Goal: Check status: Check status

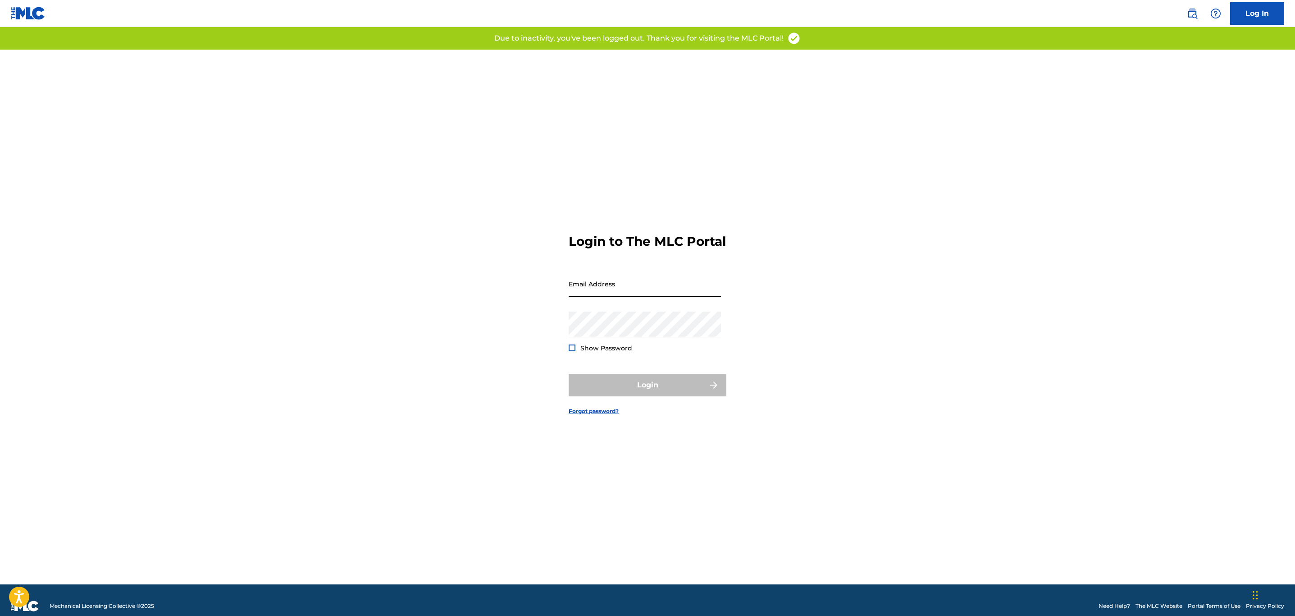
click at [602, 281] on input "Email Address" at bounding box center [645, 284] width 152 height 26
type input "[PERSON_NAME][EMAIL_ADDRESS][DOMAIN_NAME]"
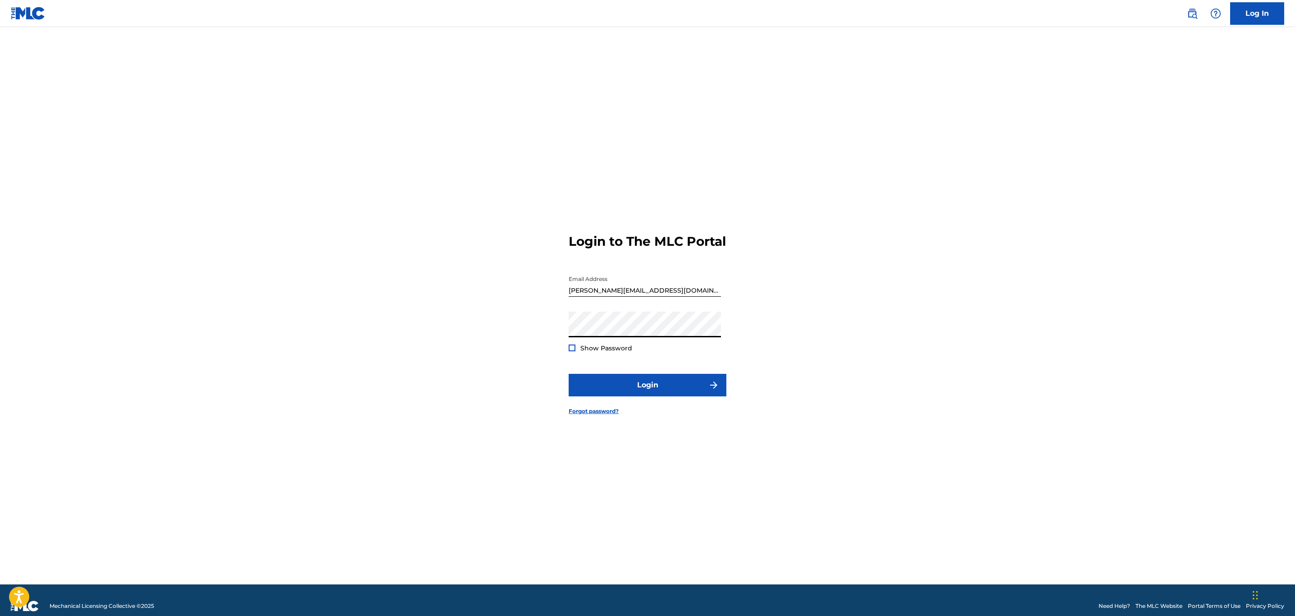
click at [569, 374] on button "Login" at bounding box center [648, 385] width 158 height 23
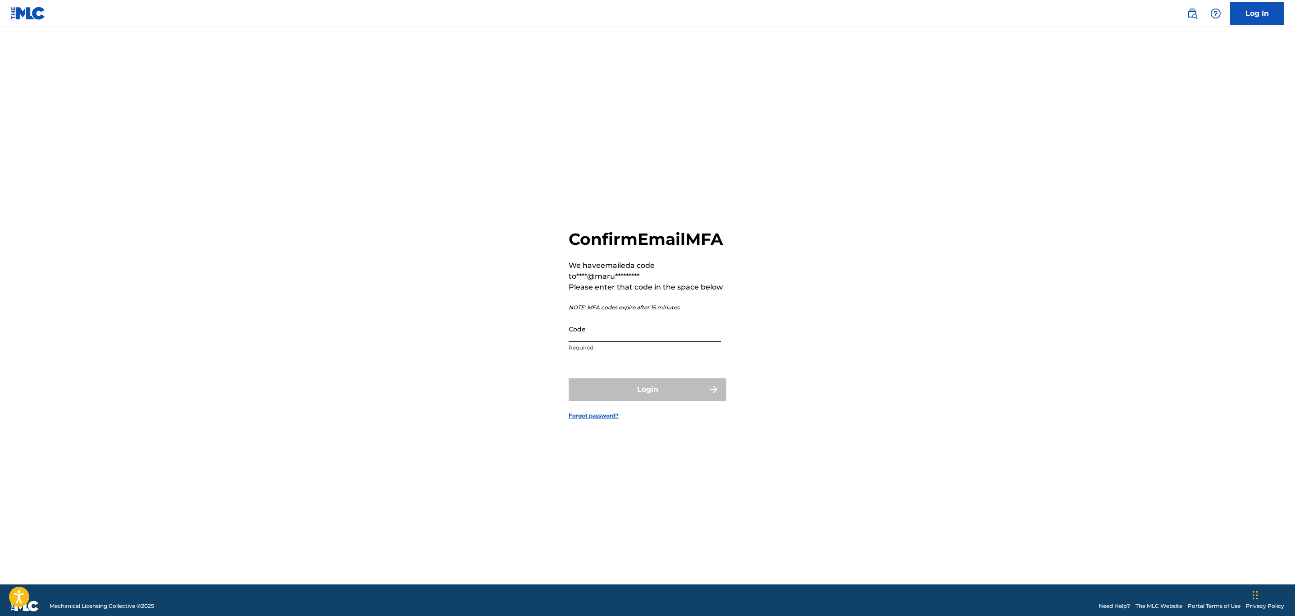
click at [610, 342] on input "Code" at bounding box center [645, 329] width 152 height 26
paste input "656082"
type input "656082"
click at [577, 395] on button "Login" at bounding box center [648, 389] width 158 height 23
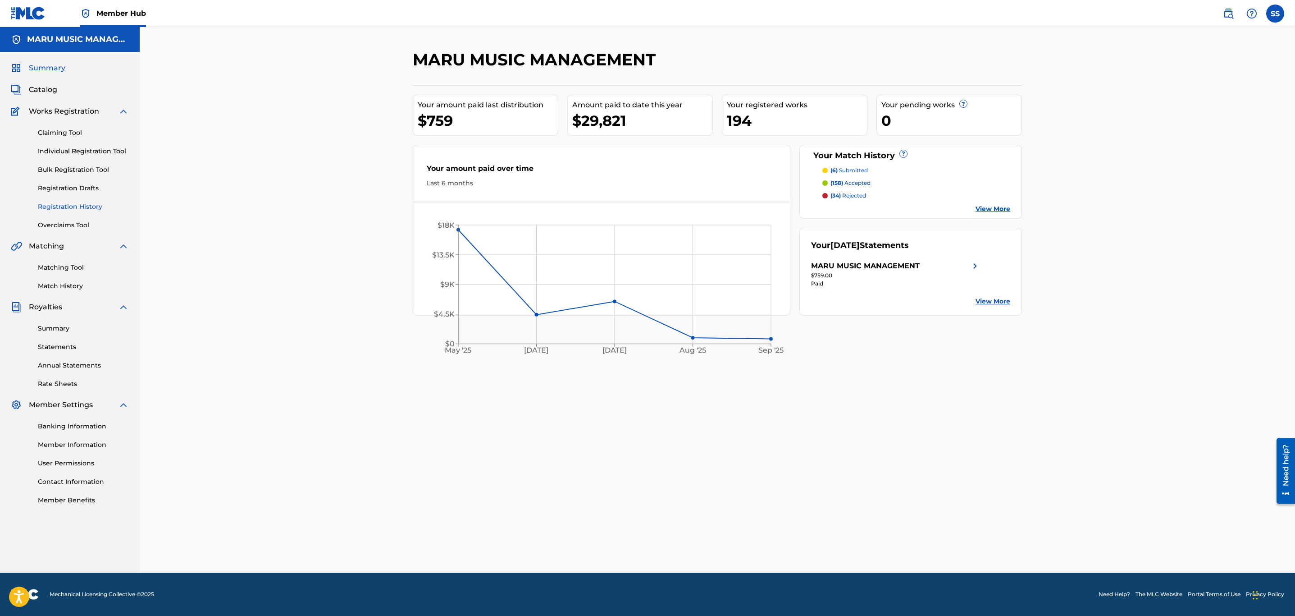
click at [95, 207] on link "Registration History" at bounding box center [83, 206] width 91 height 9
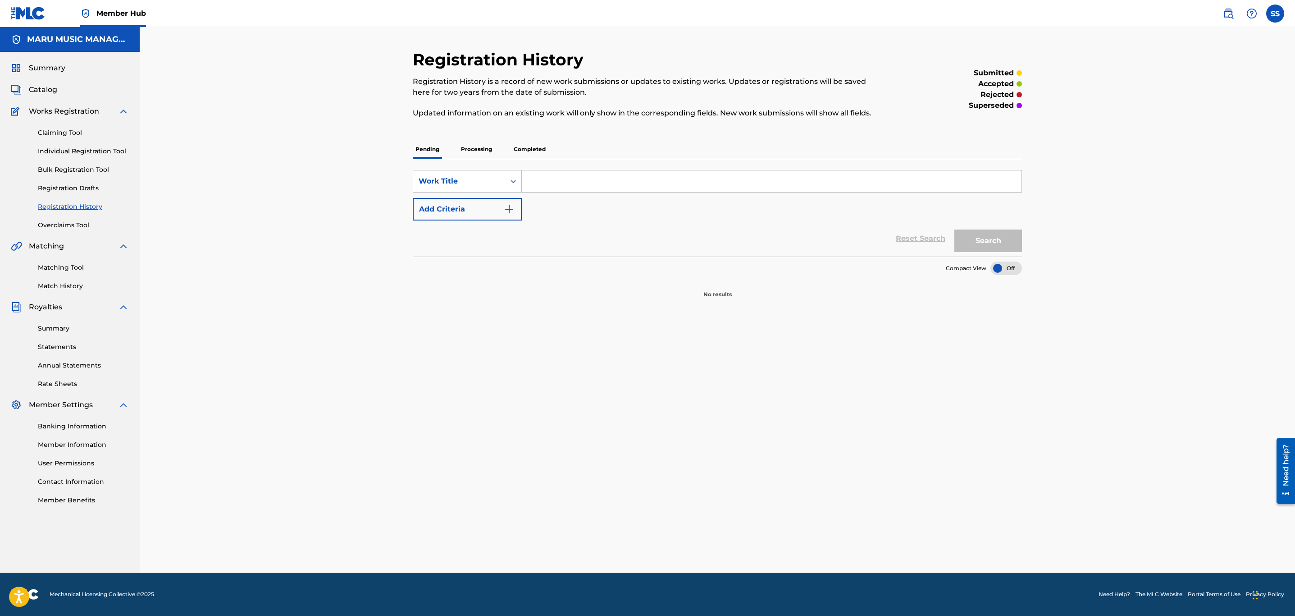
click at [506, 153] on div "Pending Processing Completed" at bounding box center [717, 149] width 609 height 19
click at [449, 148] on div "Pending Processing Completed" at bounding box center [717, 149] width 609 height 19
click at [476, 149] on p "Processing" at bounding box center [476, 149] width 37 height 19
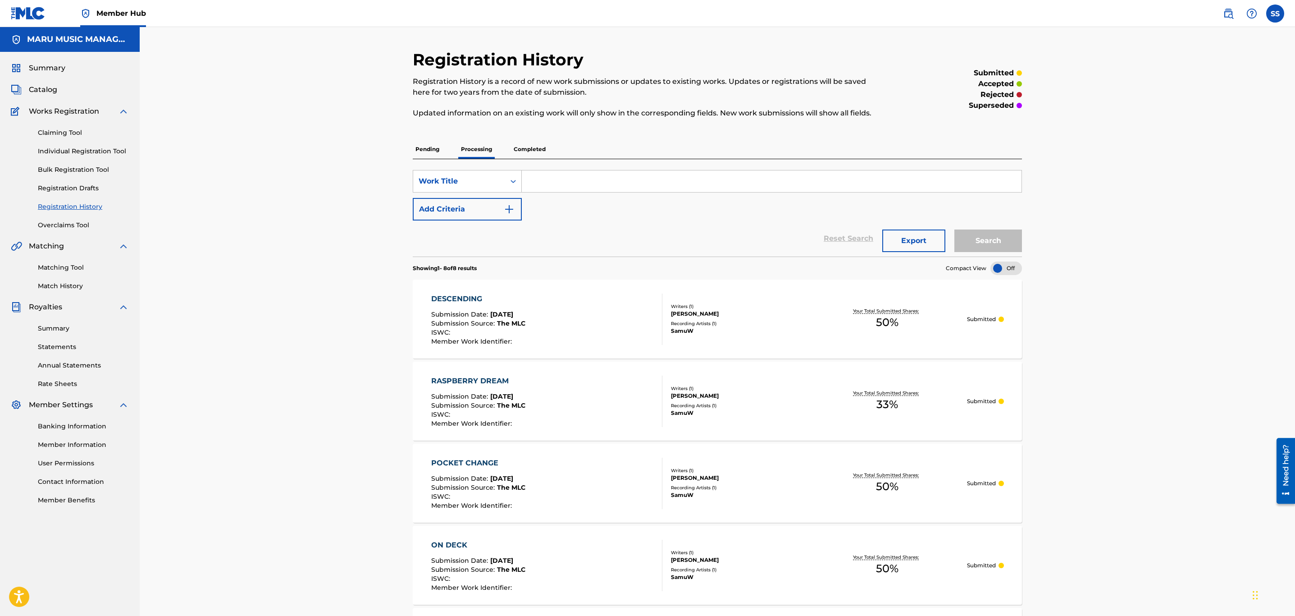
click at [532, 149] on p "Completed" at bounding box center [529, 149] width 37 height 19
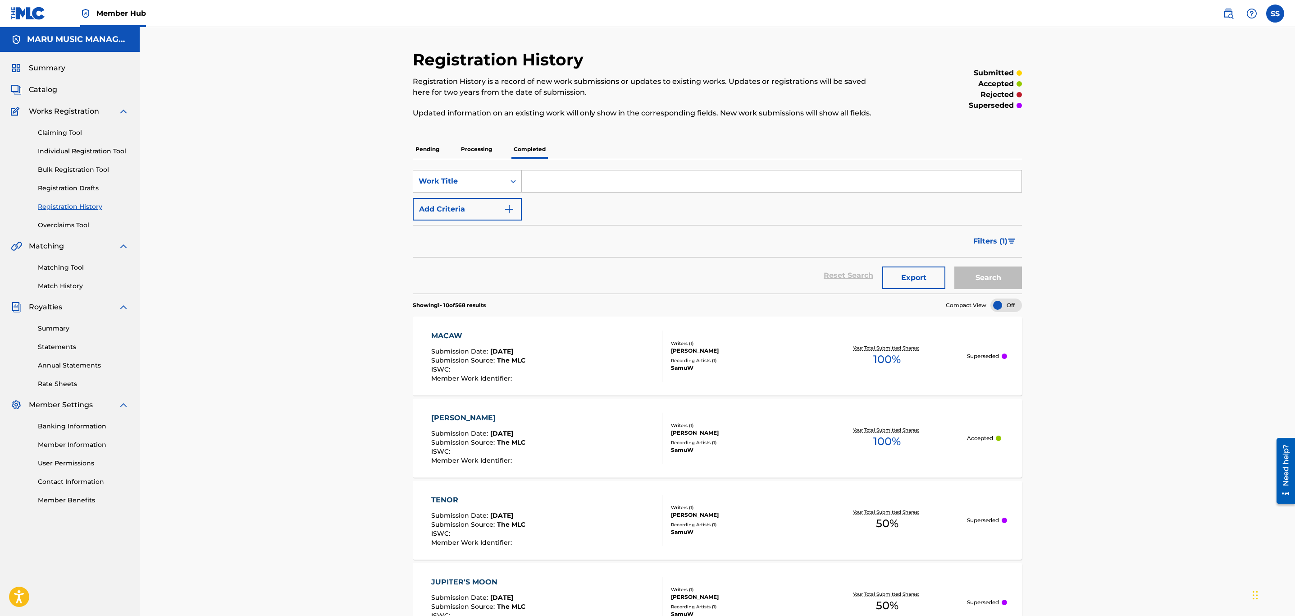
click at [491, 150] on p "Processing" at bounding box center [476, 149] width 37 height 19
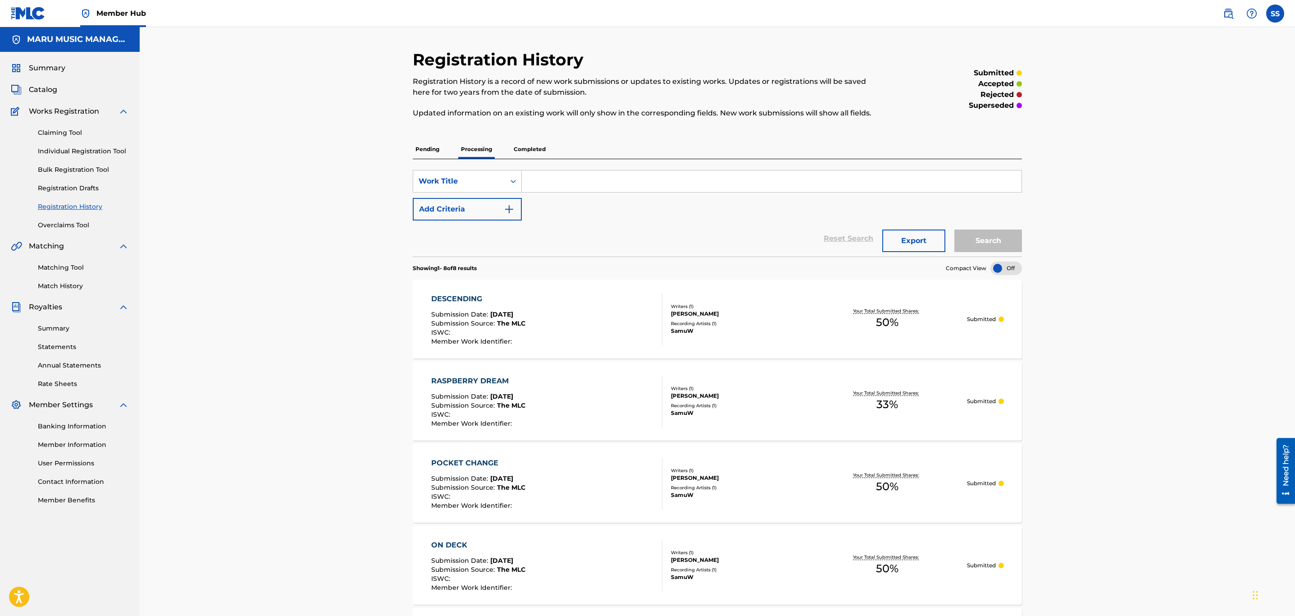
click at [37, 96] on div "Summary Catalog Works Registration Claiming Tool Individual Registration Tool B…" at bounding box center [70, 284] width 140 height 464
click at [38, 93] on span "Catalog" at bounding box center [43, 89] width 28 height 11
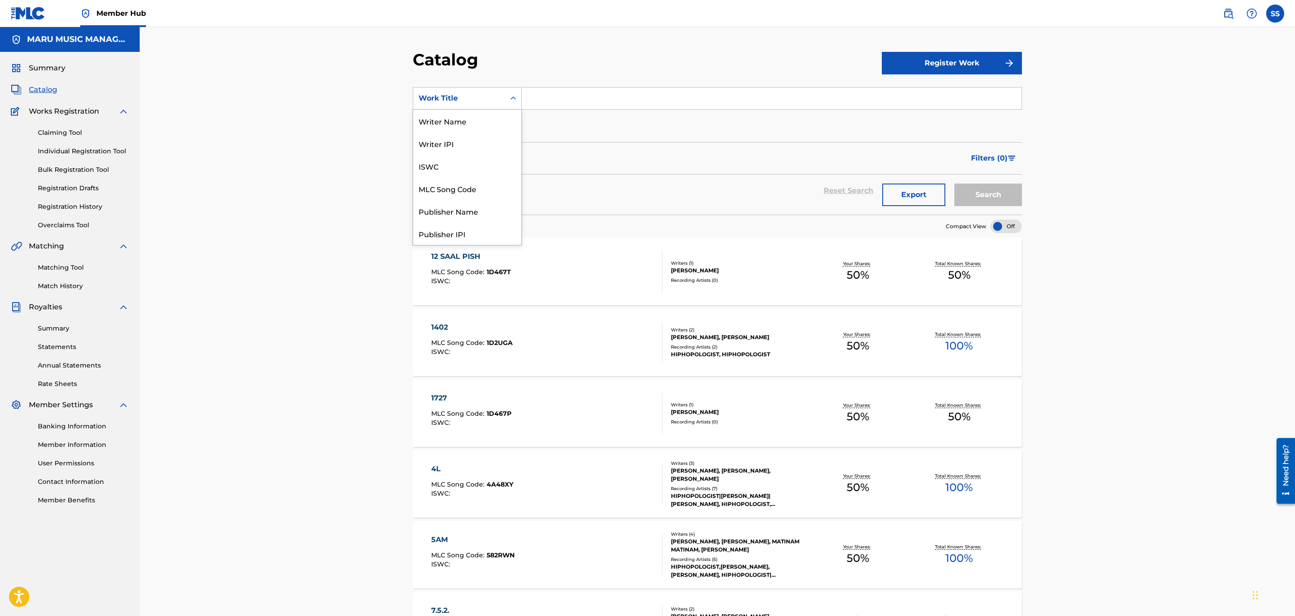
click at [505, 103] on div "Search Form" at bounding box center [513, 98] width 16 height 16
click at [479, 119] on div "Writer Name" at bounding box center [467, 121] width 108 height 23
click at [544, 107] on input "Search Form" at bounding box center [772, 98] width 500 height 22
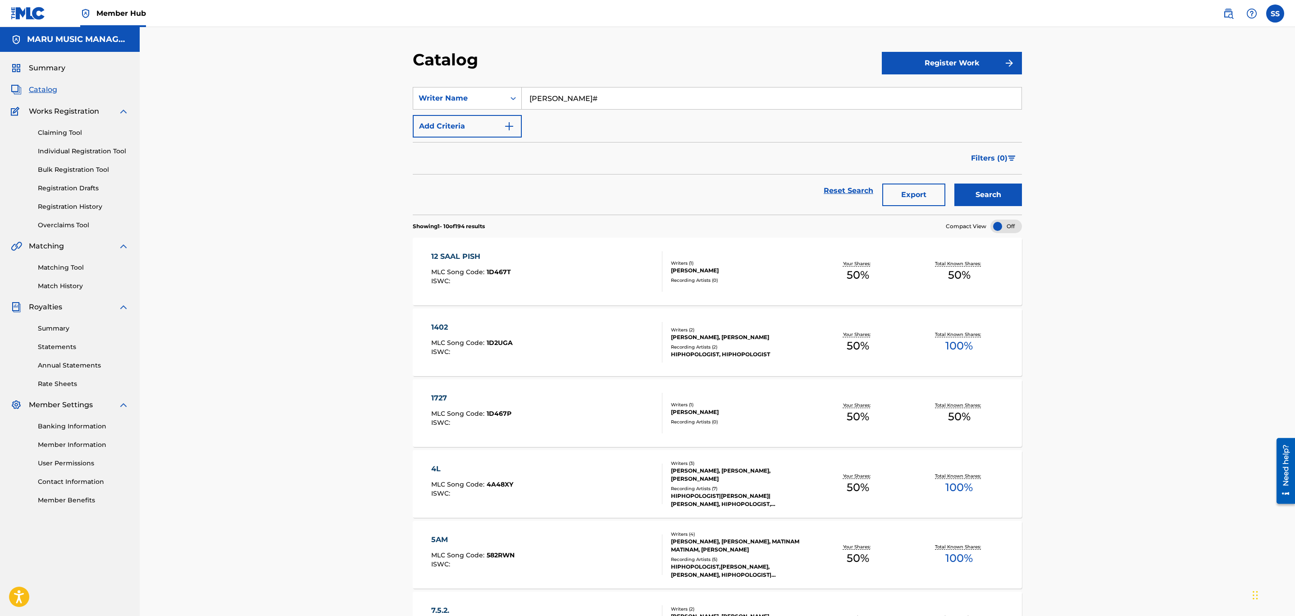
click at [955, 183] on button "Search" at bounding box center [989, 194] width 68 height 23
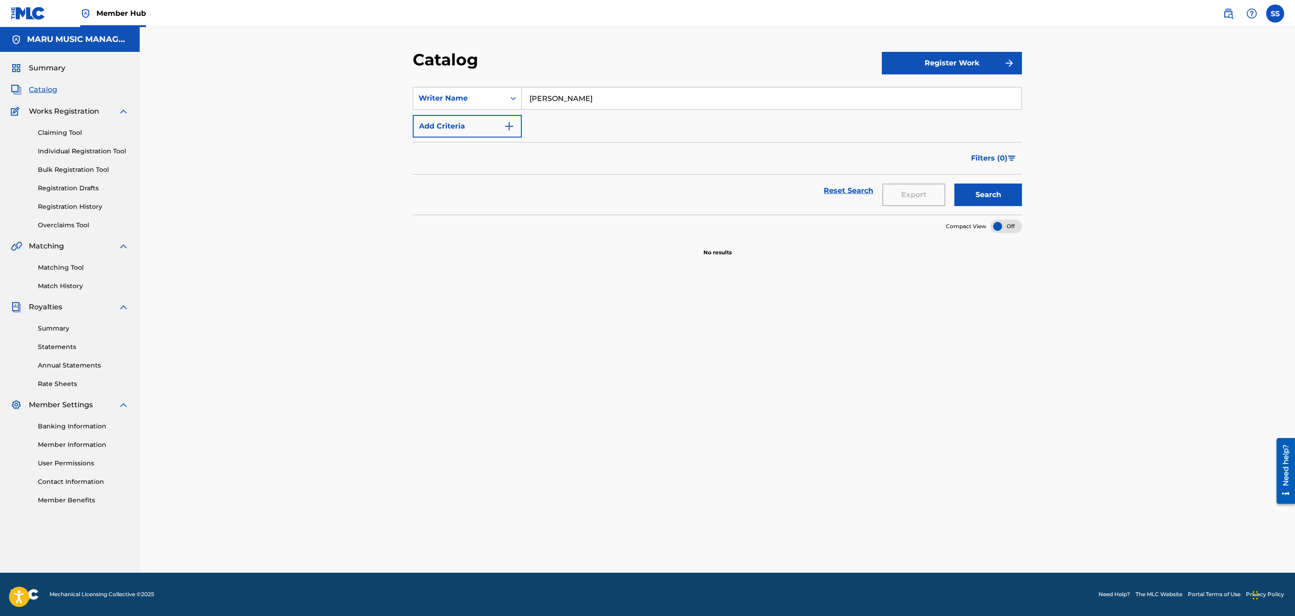
type input "[PERSON_NAME]"
click at [955, 183] on button "Search" at bounding box center [989, 194] width 68 height 23
click at [40, 60] on div "Summary Catalog Works Registration Claiming Tool Individual Registration Tool B…" at bounding box center [70, 284] width 140 height 464
click at [42, 67] on span "Summary" at bounding box center [47, 68] width 37 height 11
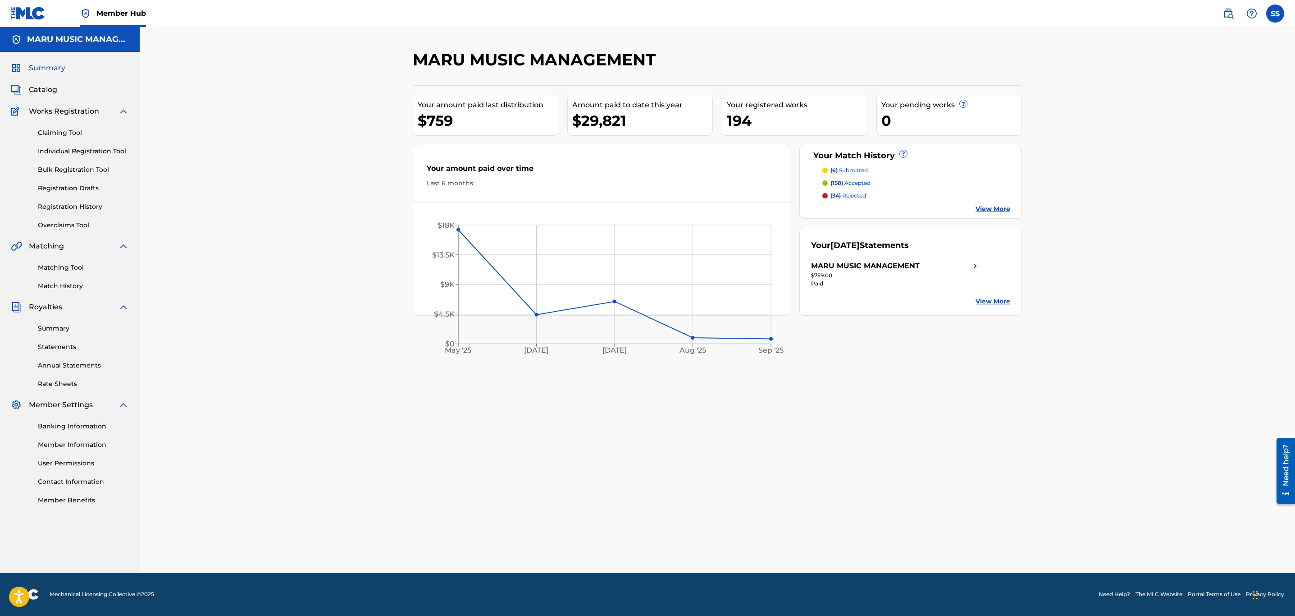
click at [822, 389] on div "MARU MUSIC MANAGEMENT Your amount paid last distribution $759 Amount paid to da…" at bounding box center [717, 311] width 631 height 523
click at [39, 88] on span "Catalog" at bounding box center [43, 89] width 28 height 11
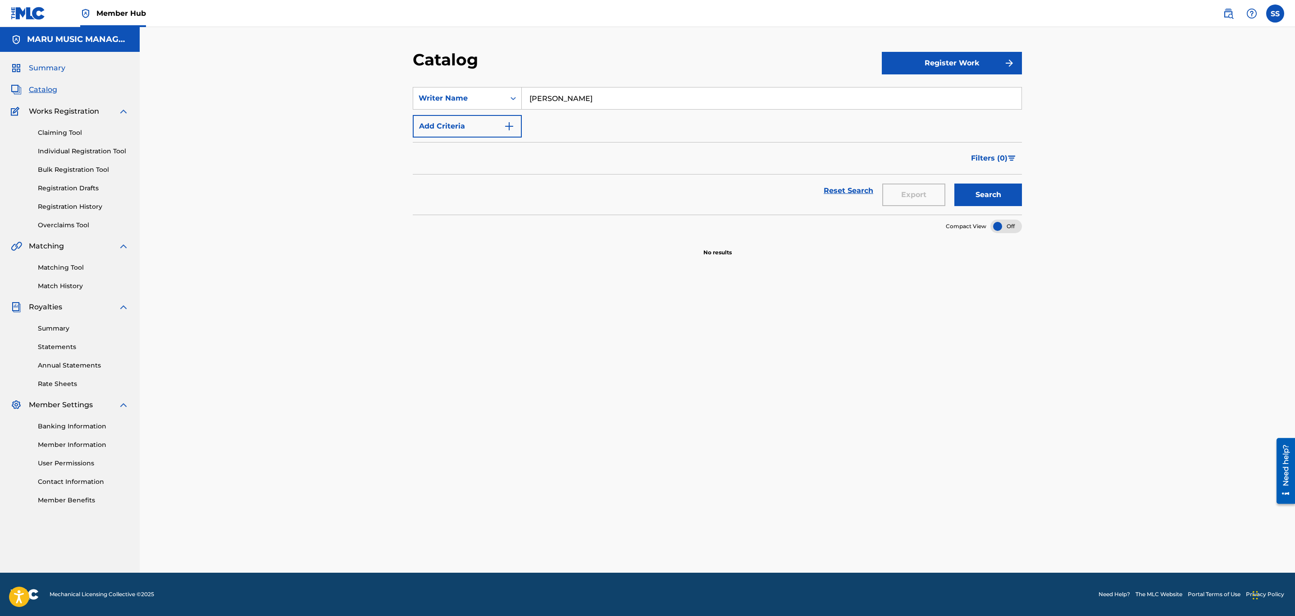
click at [32, 64] on span "Summary" at bounding box center [47, 68] width 37 height 11
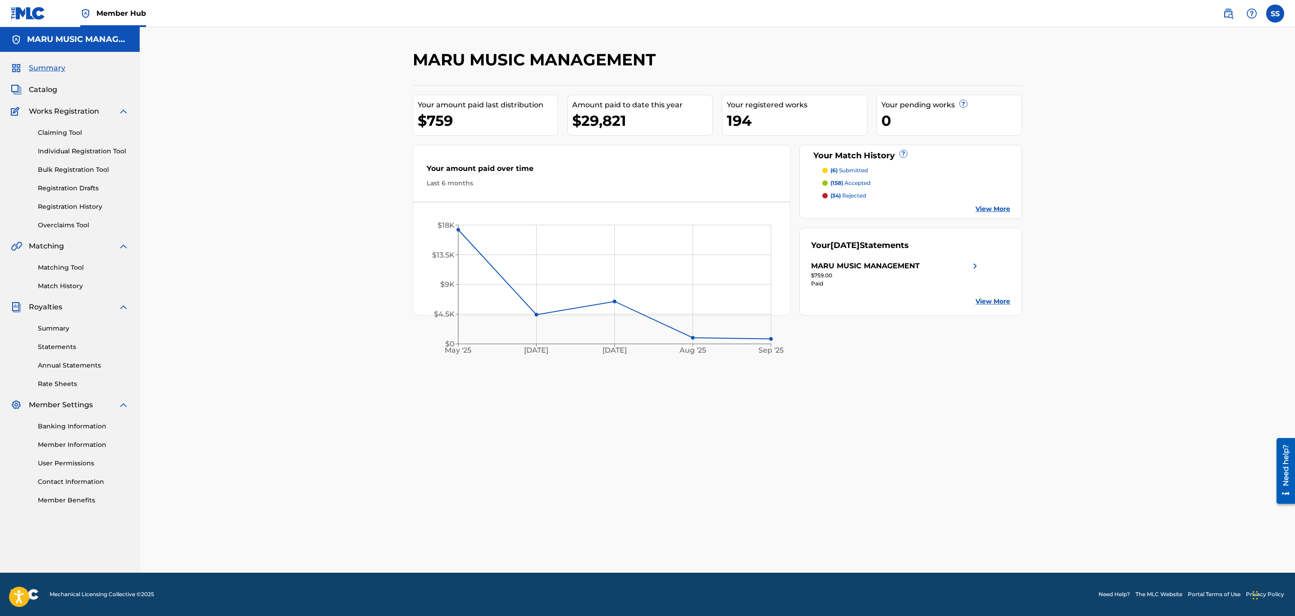
click at [858, 172] on p "(6) submitted" at bounding box center [849, 170] width 37 height 8
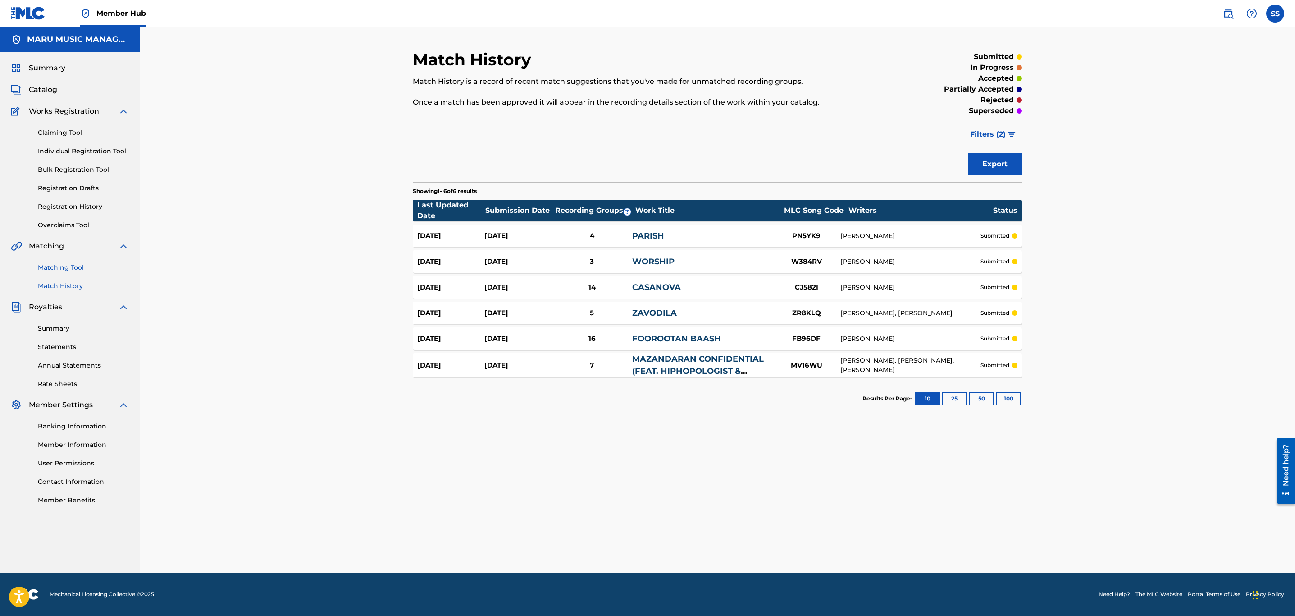
click at [59, 264] on link "Matching Tool" at bounding box center [83, 267] width 91 height 9
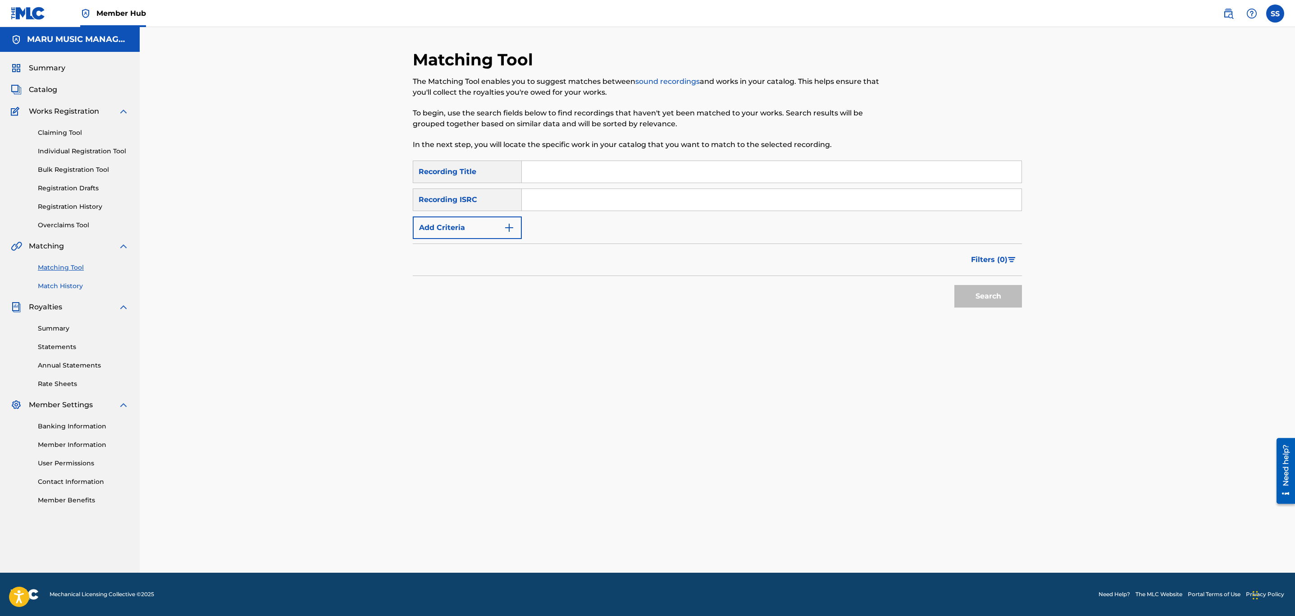
click at [51, 284] on link "Match History" at bounding box center [83, 285] width 91 height 9
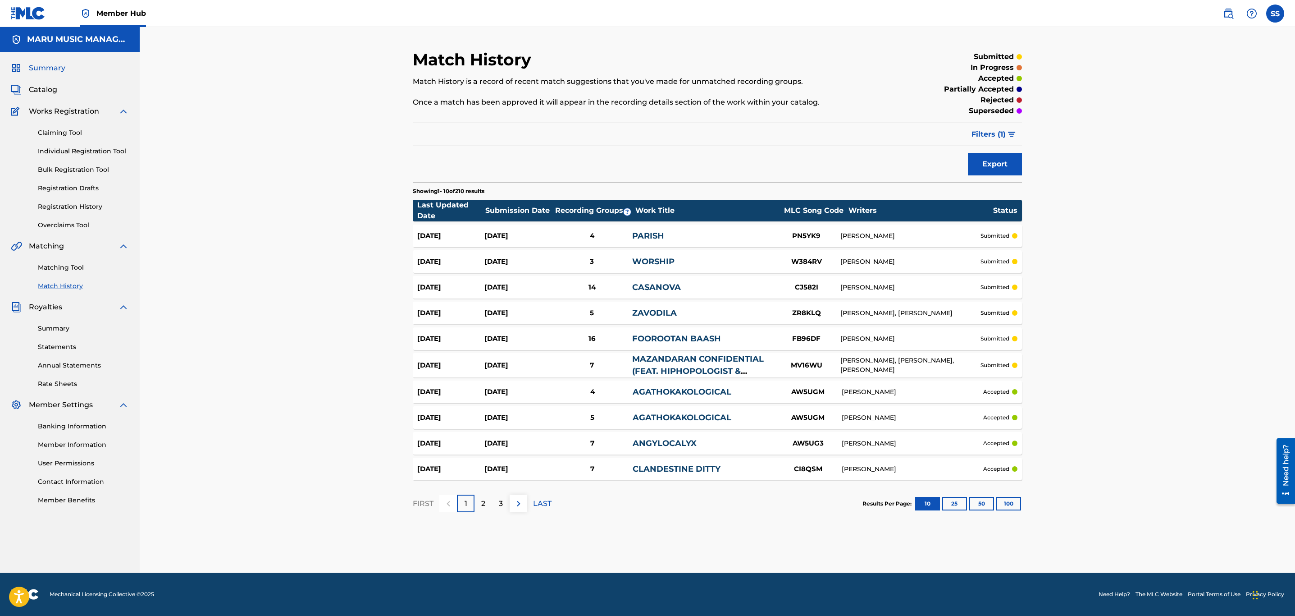
click at [47, 69] on span "Summary" at bounding box center [47, 68] width 37 height 11
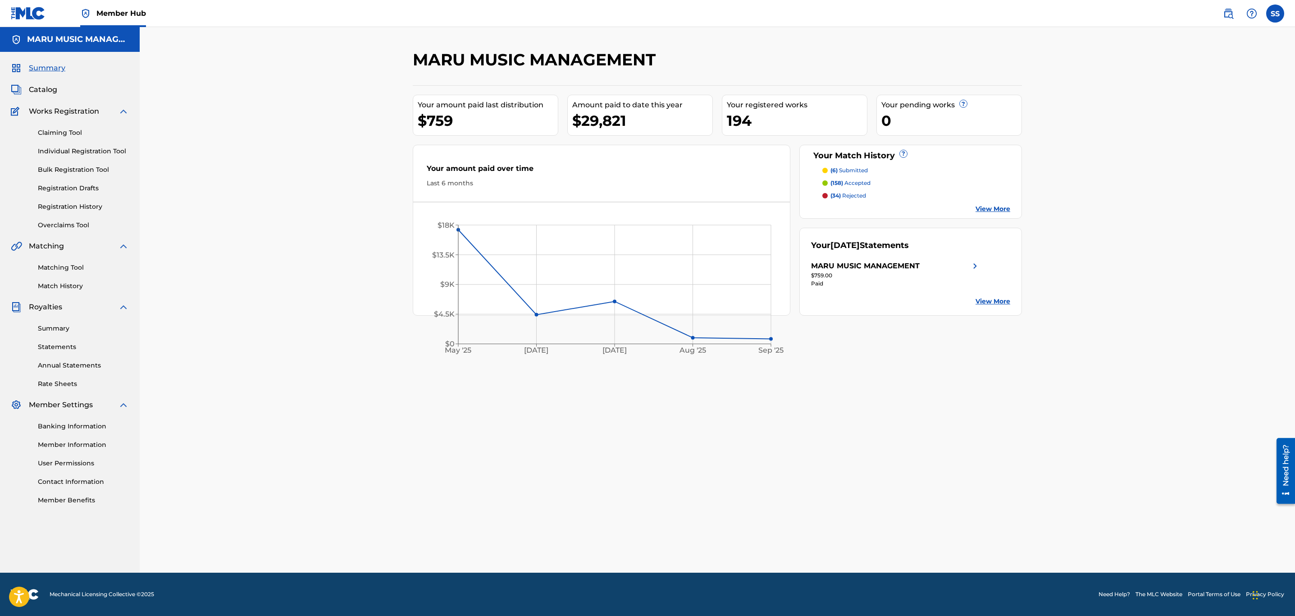
click at [614, 121] on div "$29,821" at bounding box center [642, 120] width 140 height 20
